Goal: Transaction & Acquisition: Purchase product/service

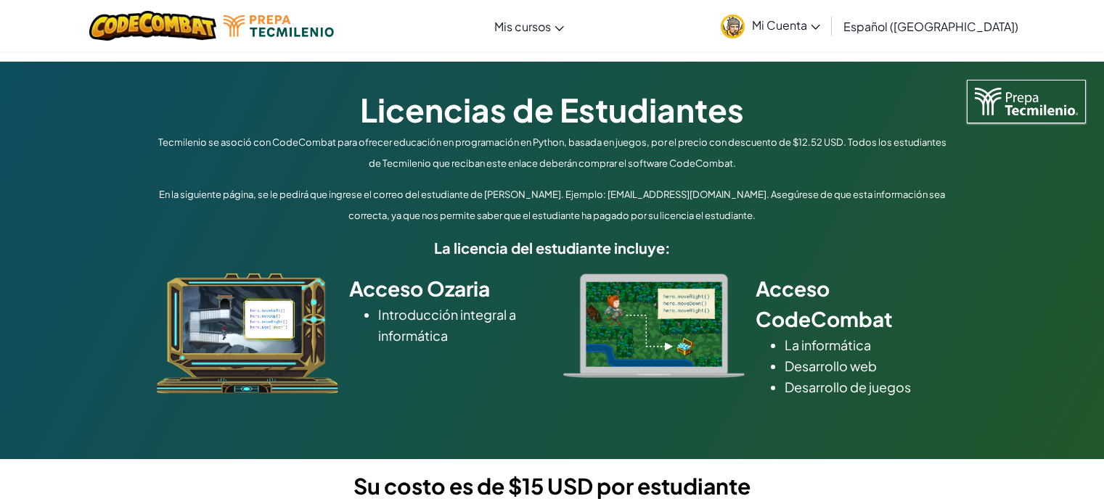
select select "Morelia"
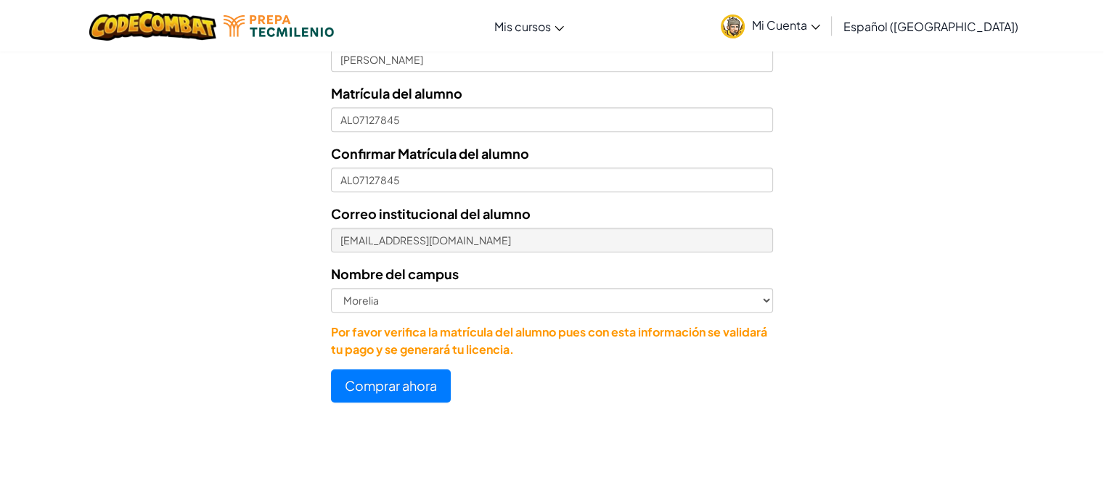
scroll to position [708, 0]
click at [419, 382] on button "Comprar ahora" at bounding box center [391, 385] width 120 height 33
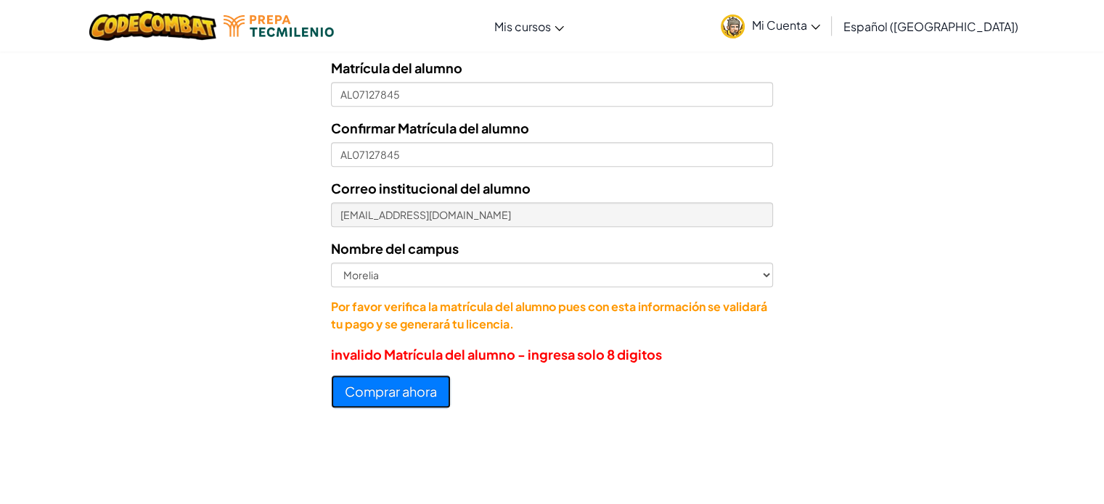
scroll to position [683, 0]
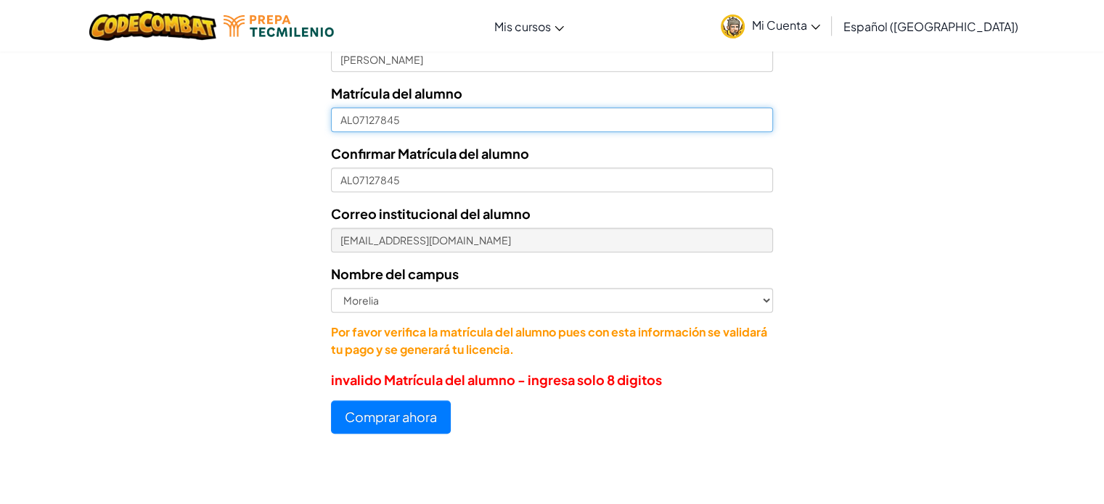
drag, startPoint x: 351, startPoint y: 118, endPoint x: 338, endPoint y: 118, distance: 12.3
click at [338, 118] on input "AL07127845" at bounding box center [551, 119] width 441 height 25
type input "07127845"
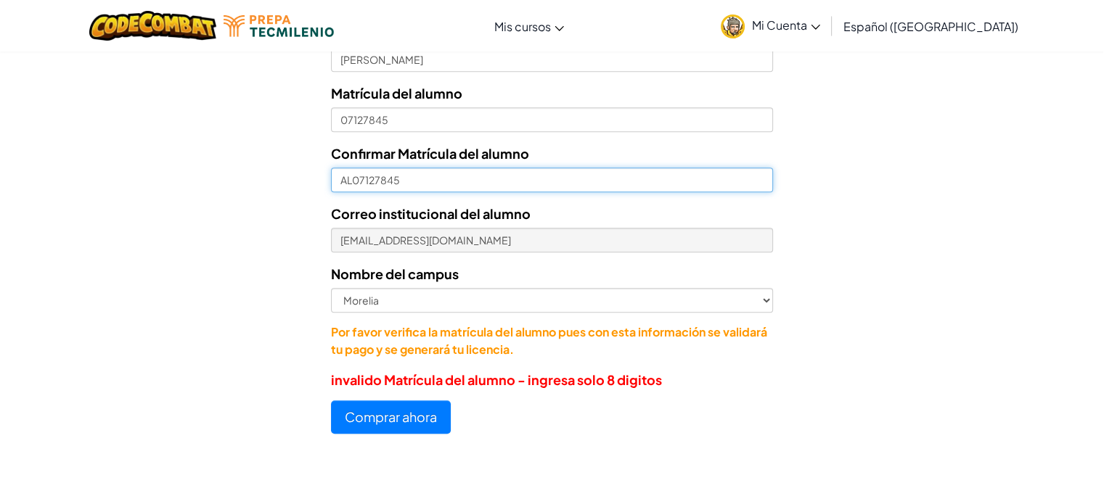
drag, startPoint x: 348, startPoint y: 180, endPoint x: 335, endPoint y: 180, distance: 13.8
click at [335, 180] on input "AL07127845" at bounding box center [551, 180] width 441 height 25
click at [344, 176] on input "L07127845" at bounding box center [551, 180] width 441 height 25
type input "07127845"
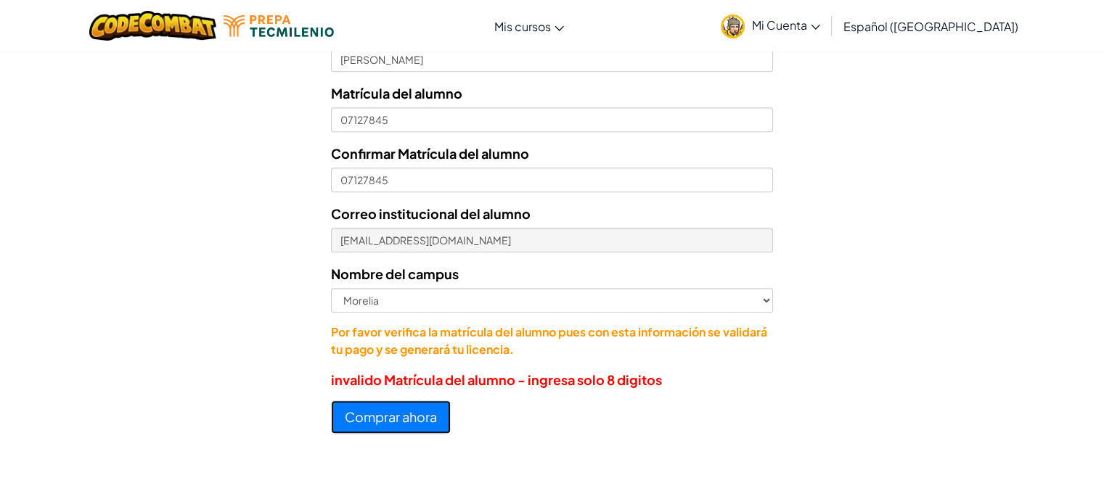
click at [381, 417] on button "Comprar ahora" at bounding box center [391, 417] width 120 height 33
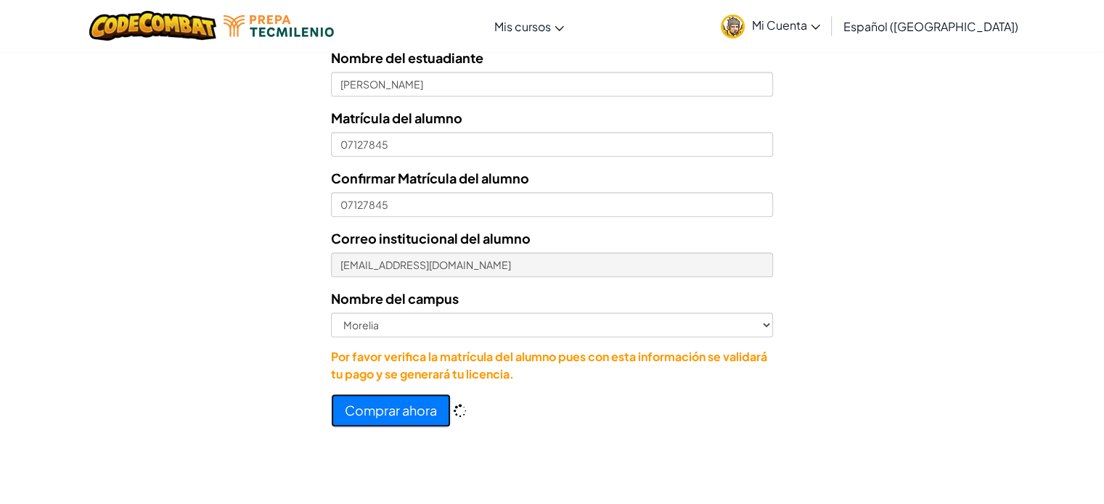
scroll to position [708, 0]
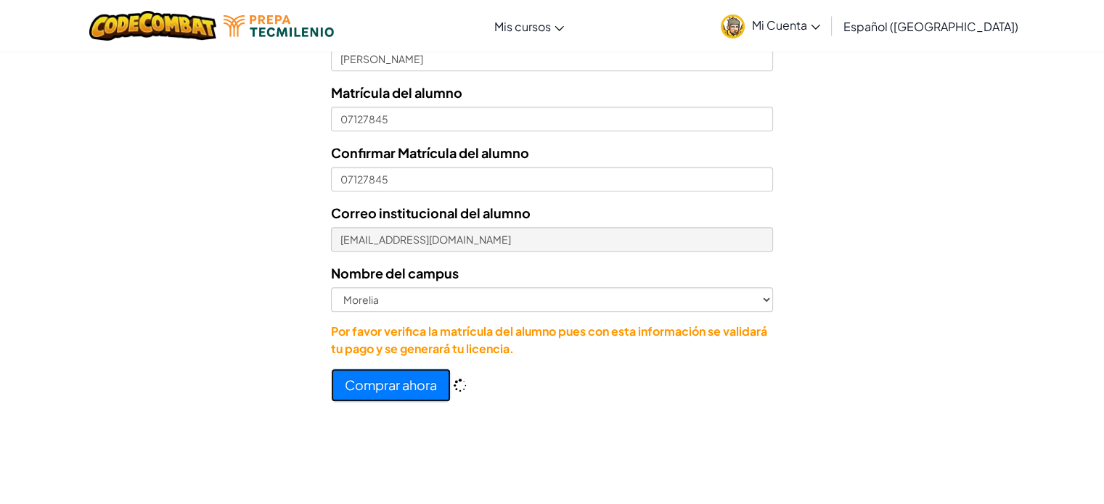
click at [389, 387] on button "Comprar ahora" at bounding box center [391, 385] width 120 height 33
